Goal: Navigation & Orientation: Find specific page/section

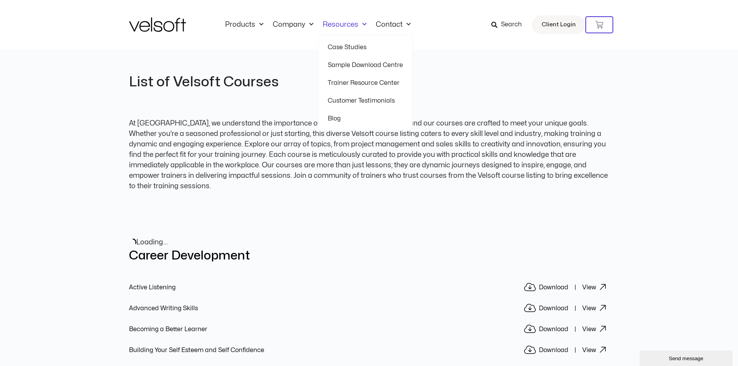
click at [341, 81] on link "Trainer Resource Center" at bounding box center [365, 83] width 75 height 18
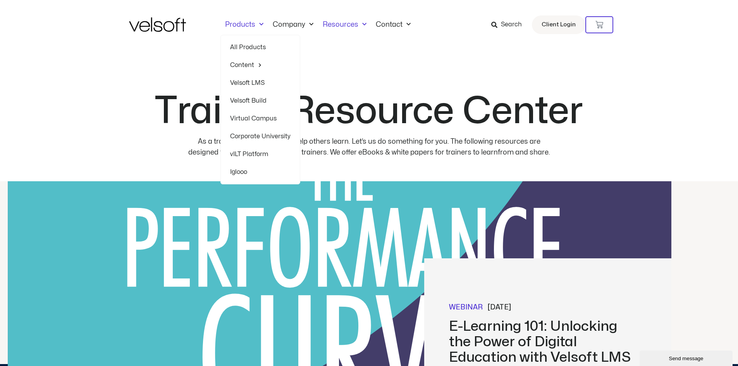
click at [251, 49] on link "All Products" at bounding box center [260, 47] width 60 height 18
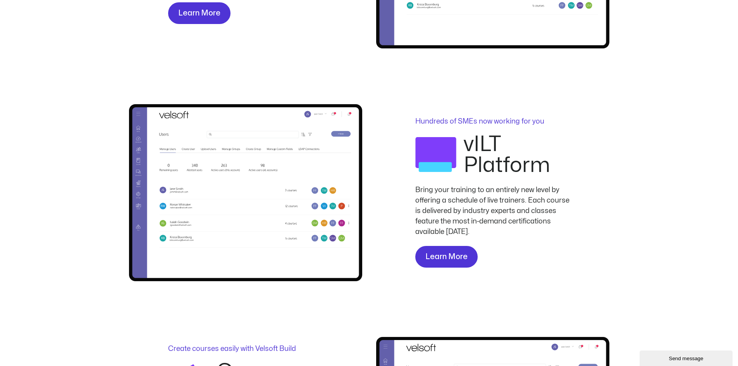
scroll to position [465, 0]
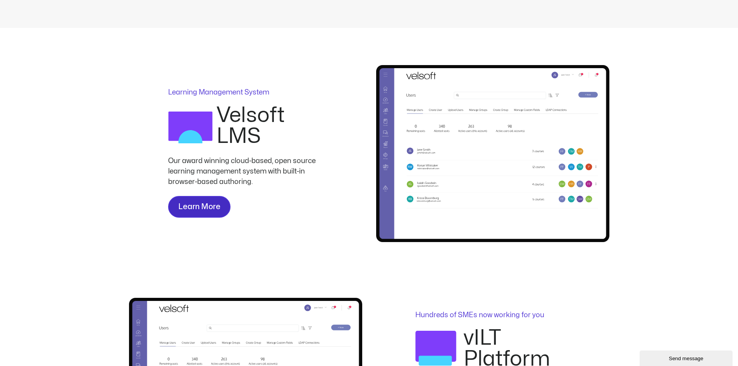
click at [218, 204] on span "Learn More" at bounding box center [199, 207] width 42 height 12
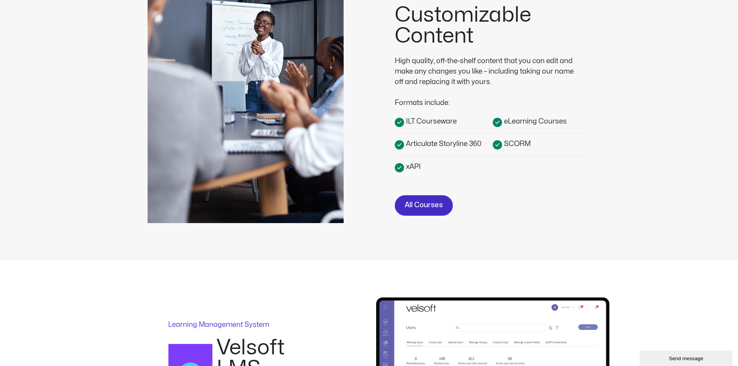
click at [420, 209] on span "All Courses" at bounding box center [424, 205] width 38 height 11
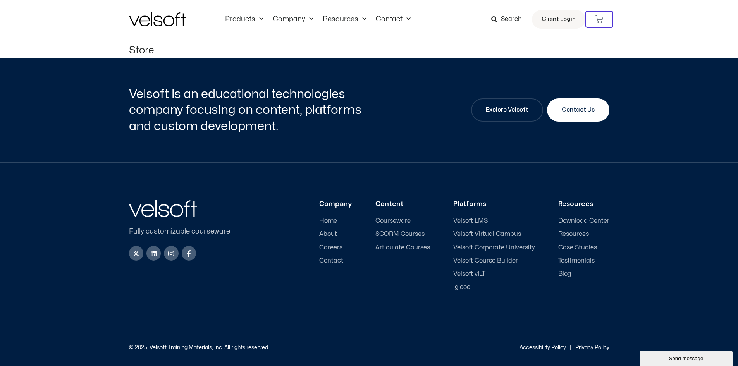
scroll to position [9, 0]
